Goal: Information Seeking & Learning: Find specific fact

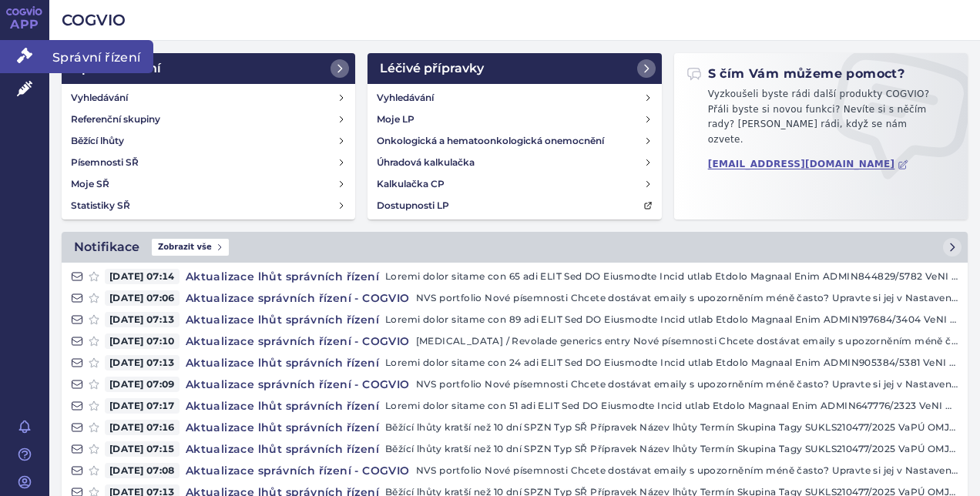
click at [35, 54] on link "Správní řízení" at bounding box center [24, 56] width 49 height 32
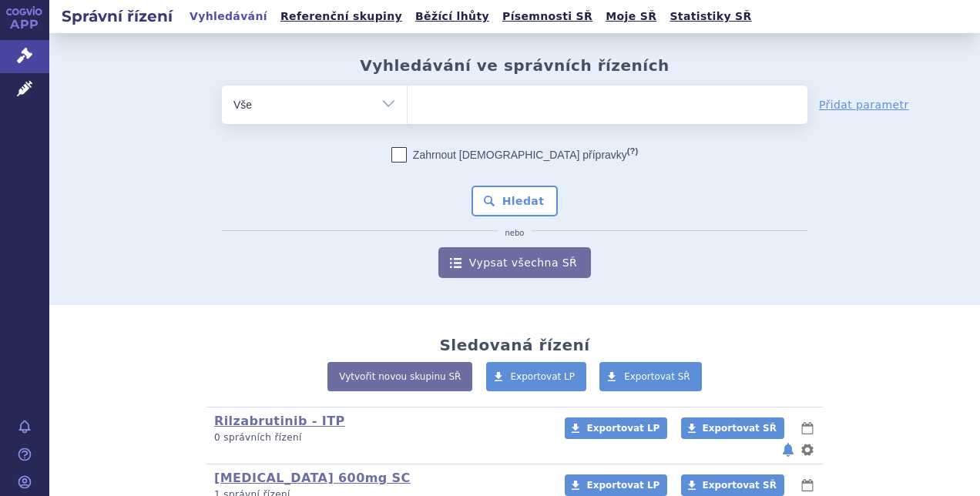
click at [553, 107] on ul at bounding box center [608, 102] width 400 height 32
click at [408, 107] on select at bounding box center [407, 104] width 1 height 39
type input "sc"
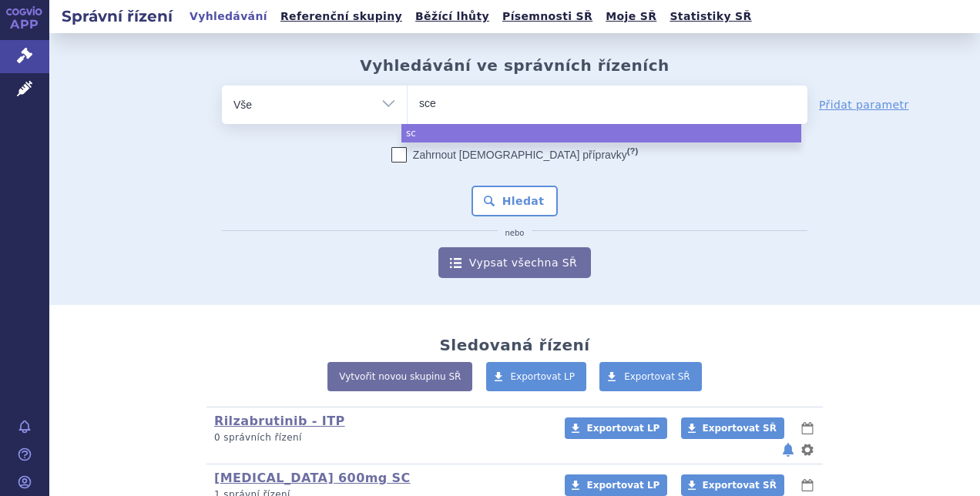
type input "sceb"
type input "sce"
type input "scembl"
type input "scemblx"
type input "scembl"
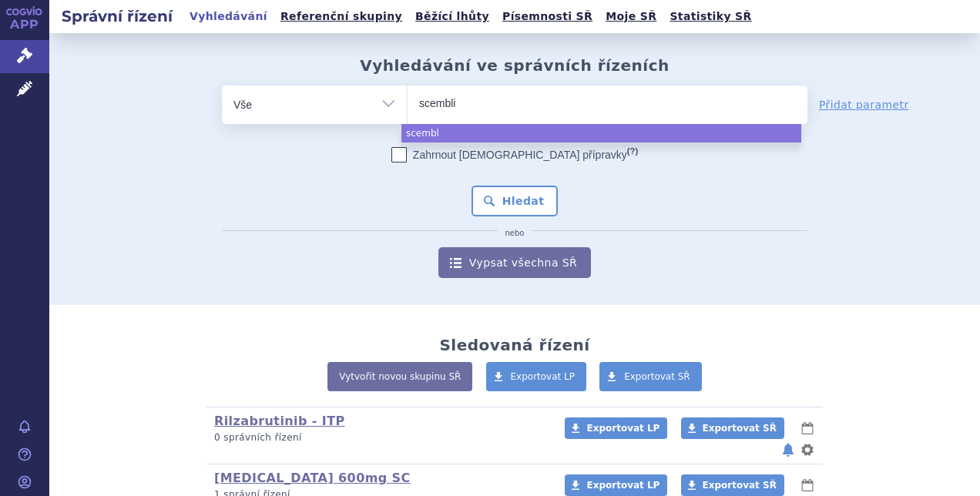
type input "scemblix"
select select "scemblix"
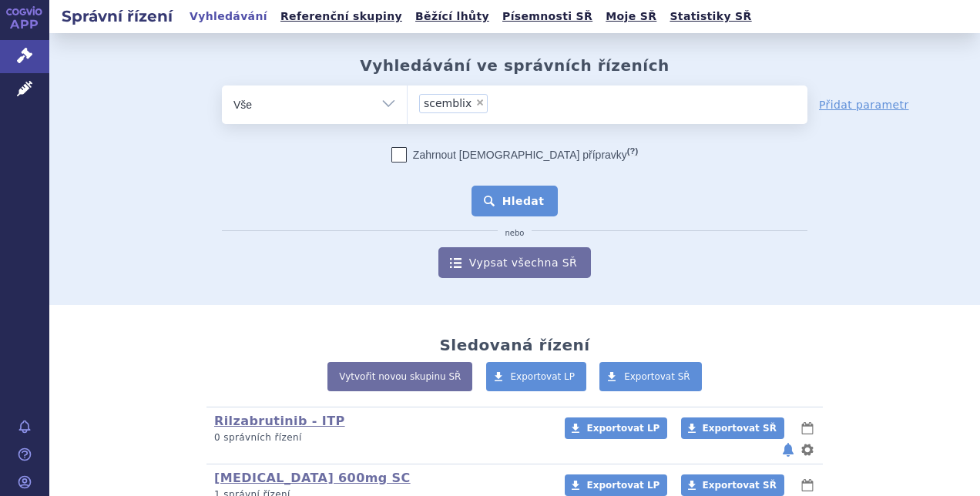
click at [524, 193] on button "Hledat" at bounding box center [515, 201] width 87 height 31
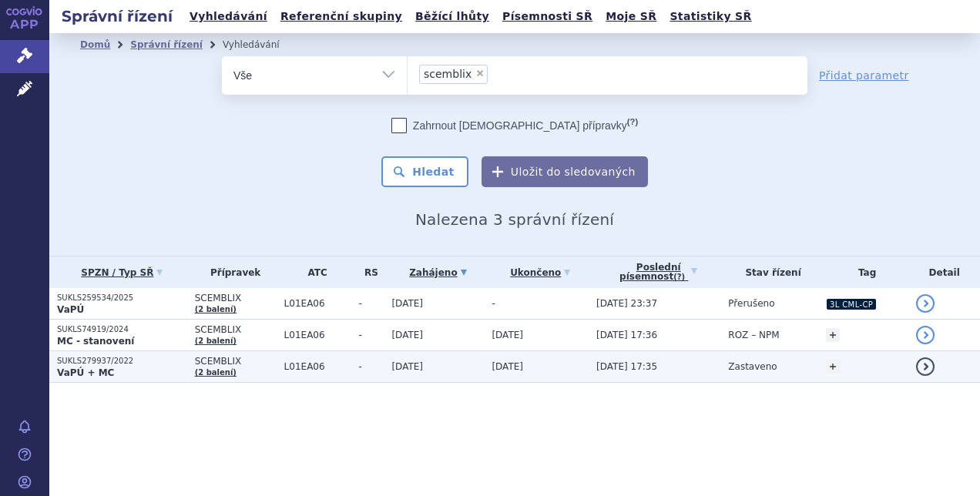
click at [297, 368] on span "L01EA06" at bounding box center [317, 366] width 67 height 11
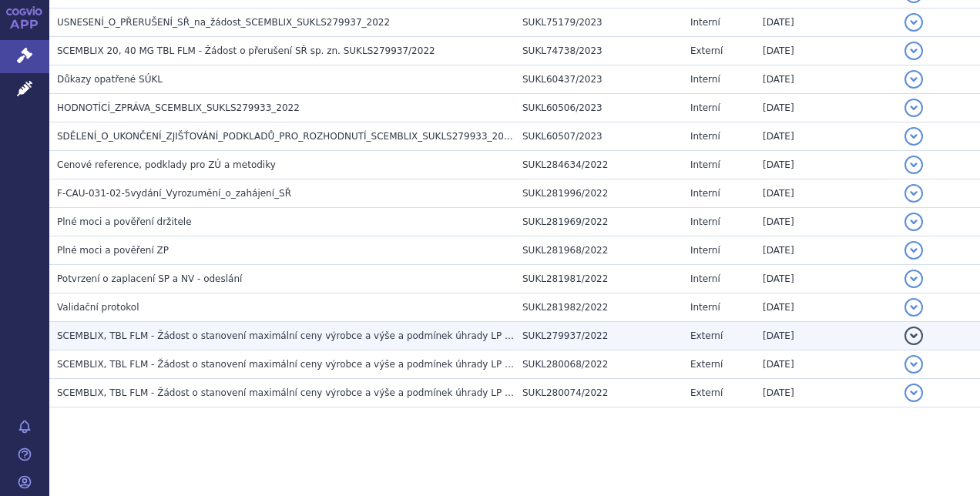
click at [358, 334] on span "SCEMBLIX, TBL FLM - Žádost o stanovení maximální ceny výrobce a výše a podmínek…" at bounding box center [288, 336] width 462 height 11
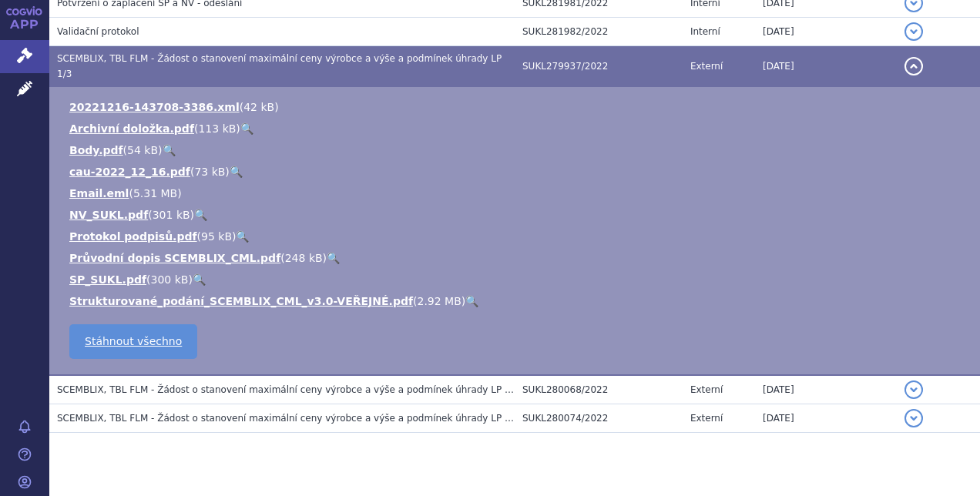
scroll to position [751, 0]
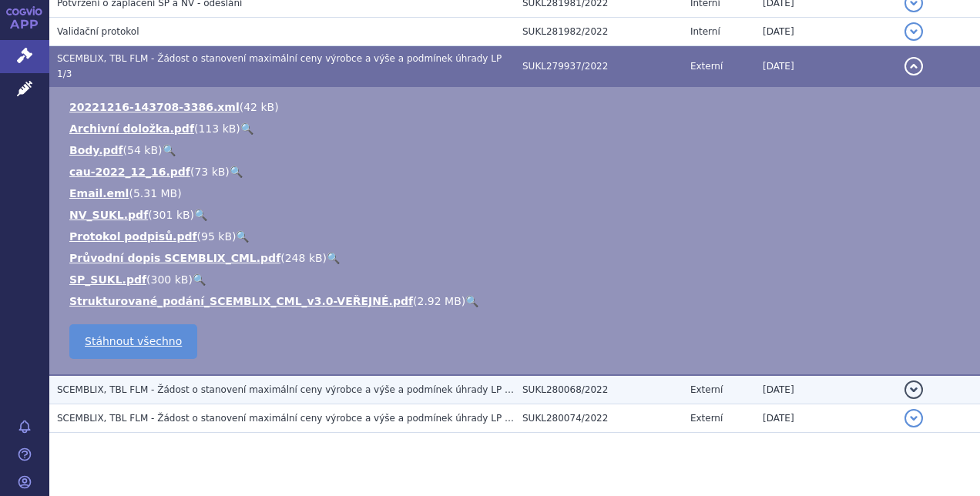
click at [356, 385] on span "SCEMBLIX, TBL FLM - Žádost o stanovení maximální ceny výrobce a výše a podmínek…" at bounding box center [288, 390] width 462 height 11
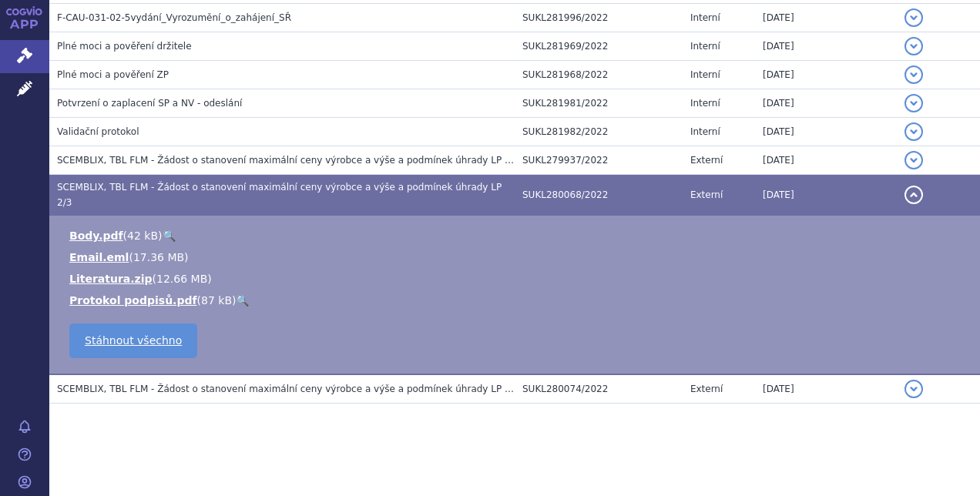
scroll to position [634, 0]
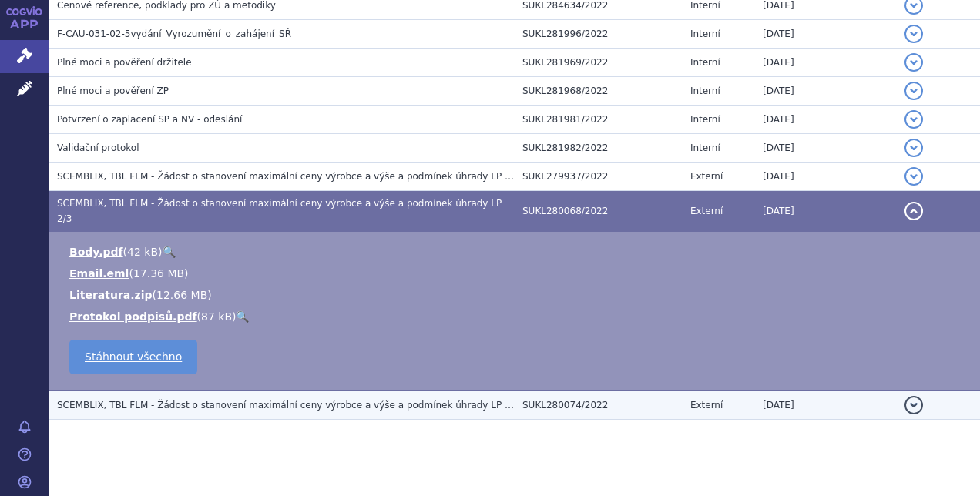
click at [323, 400] on span "SCEMBLIX, TBL FLM - Žádost o stanovení maximální ceny výrobce a výše a podmínek…" at bounding box center [296, 405] width 479 height 11
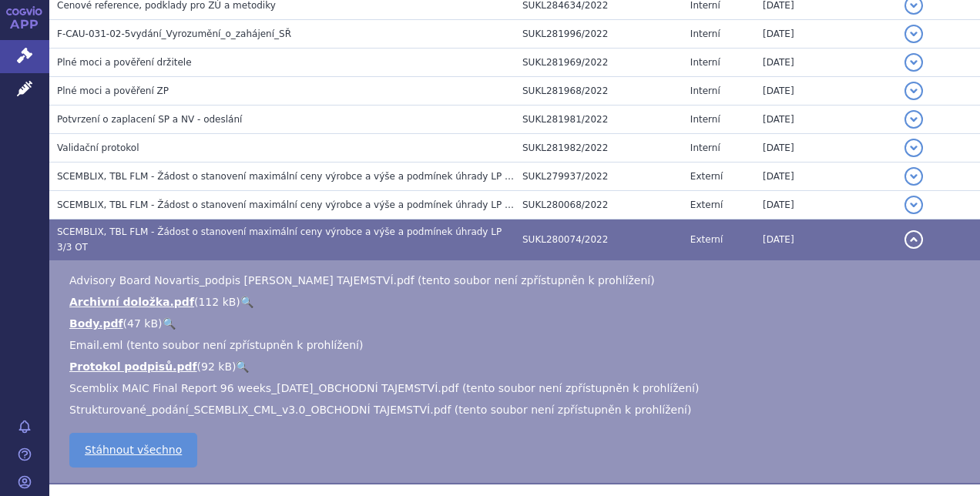
scroll to position [699, 0]
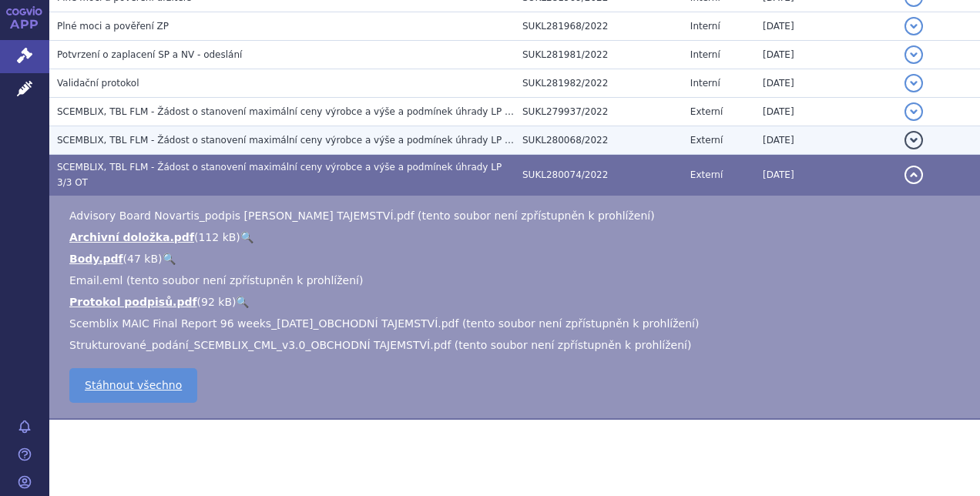
click at [326, 139] on span "SCEMBLIX, TBL FLM - Žádost o stanovení maximální ceny výrobce a výše a podmínek…" at bounding box center [288, 140] width 462 height 11
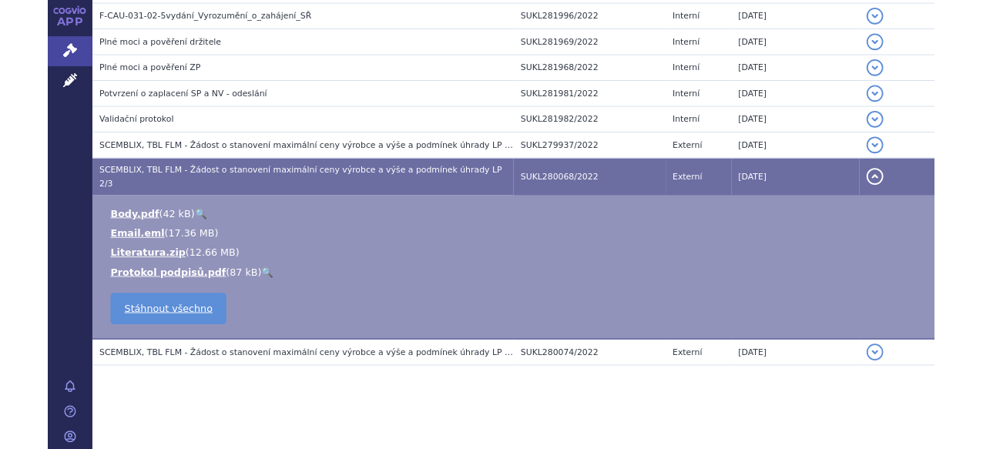
scroll to position [634, 0]
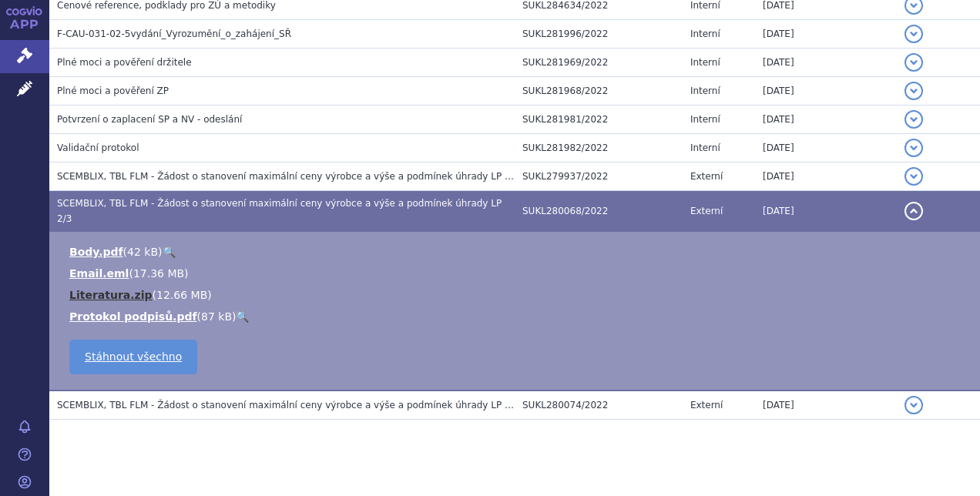
click at [128, 289] on link "Literatura.zip" at bounding box center [110, 295] width 83 height 12
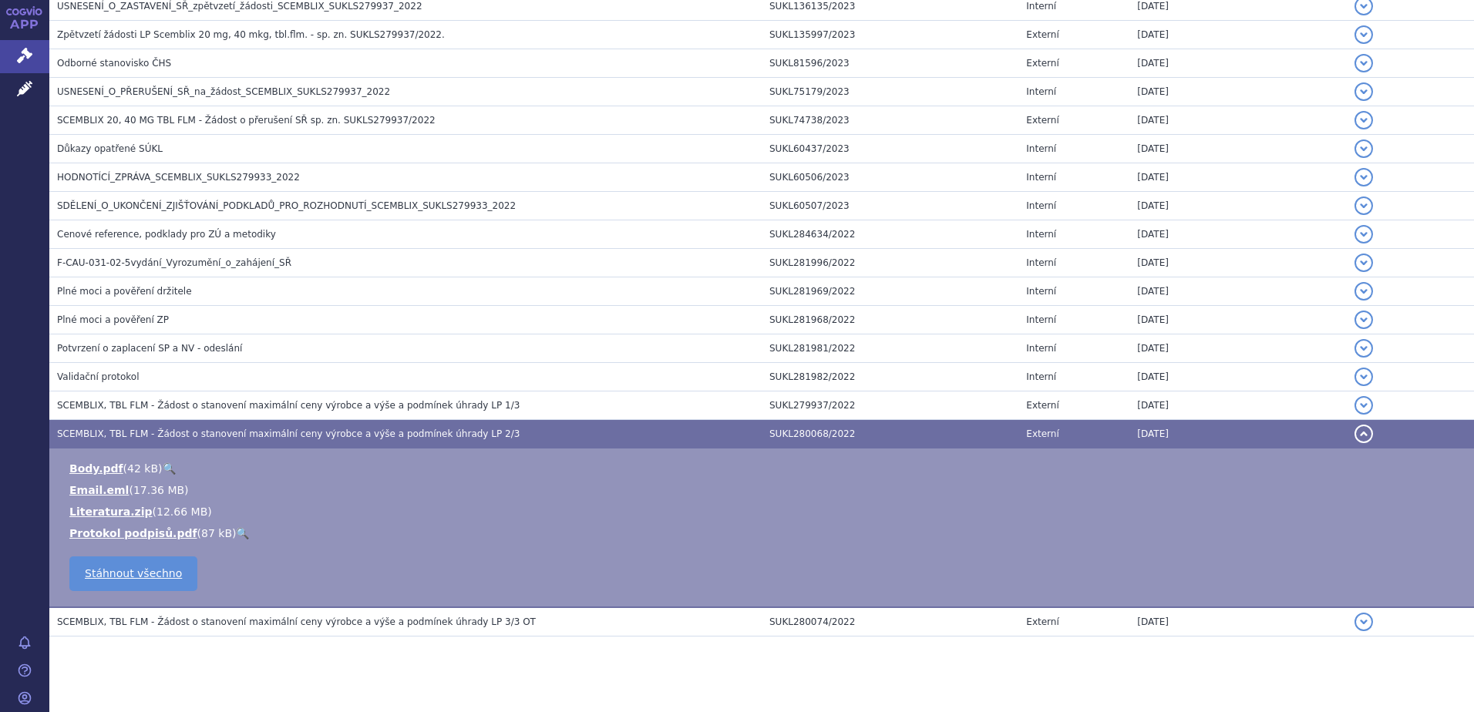
scroll to position [422, 0]
